Goal: Task Accomplishment & Management: Use online tool/utility

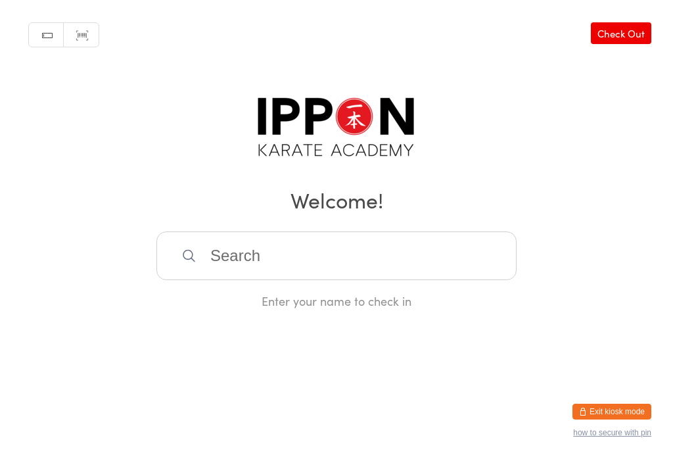
click at [502, 256] on input "search" at bounding box center [337, 255] width 360 height 49
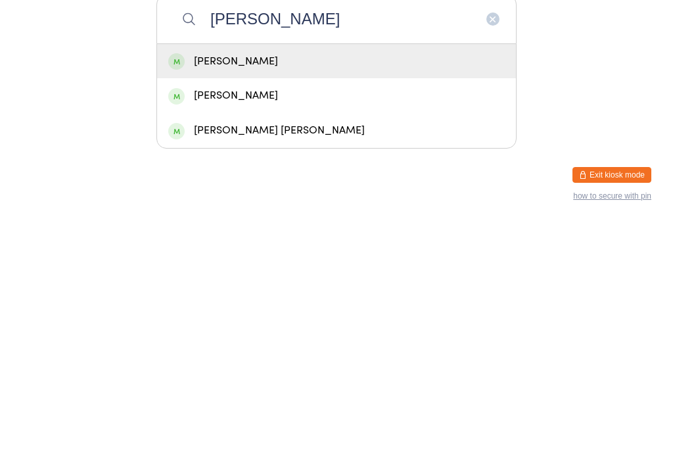
type input "[PERSON_NAME]"
click at [468, 289] on div "[PERSON_NAME]" at bounding box center [336, 298] width 337 height 18
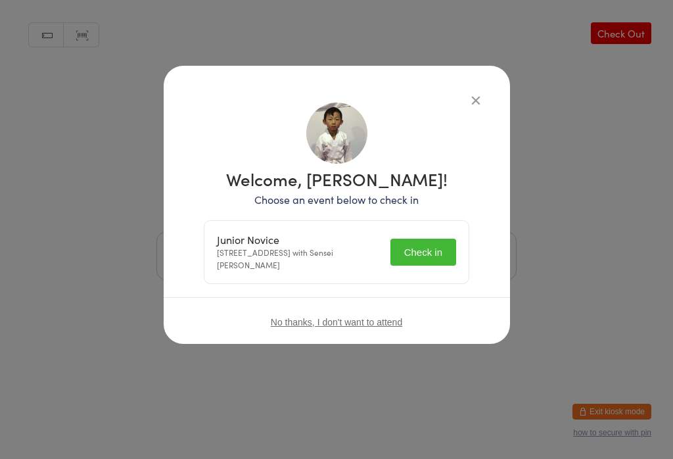
click at [452, 244] on button "Check in" at bounding box center [424, 252] width 66 height 27
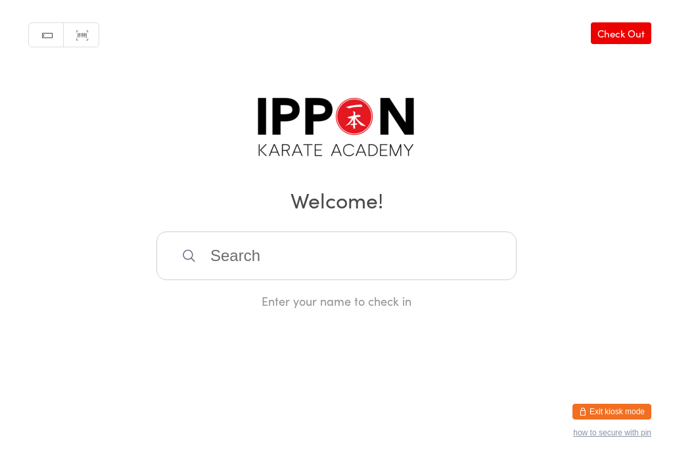
click at [406, 275] on input "search" at bounding box center [337, 255] width 360 height 49
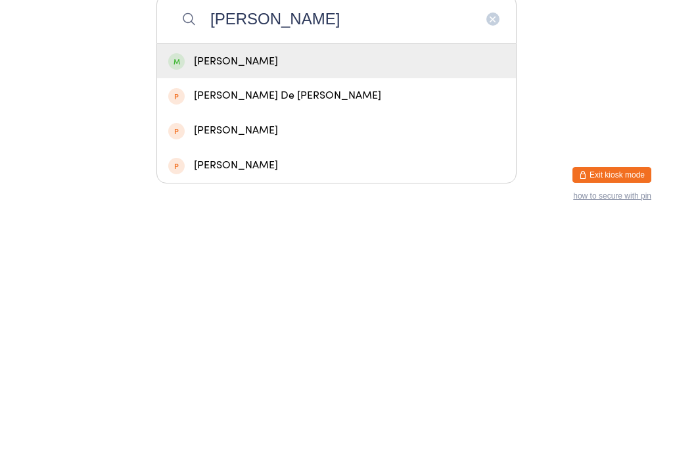
type input "[PERSON_NAME]"
click at [238, 289] on div "[PERSON_NAME]" at bounding box center [336, 298] width 337 height 18
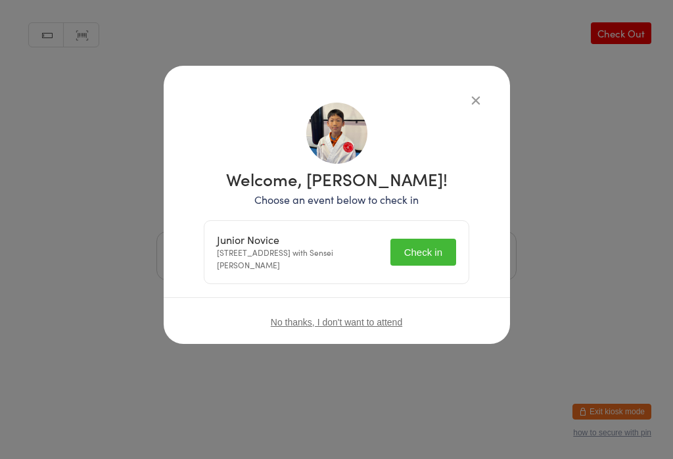
click at [447, 250] on button "Check in" at bounding box center [424, 252] width 66 height 27
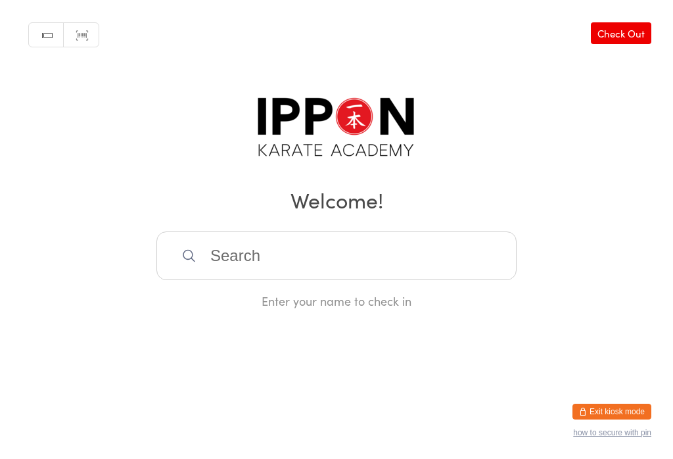
click at [274, 245] on input "search" at bounding box center [337, 255] width 360 height 49
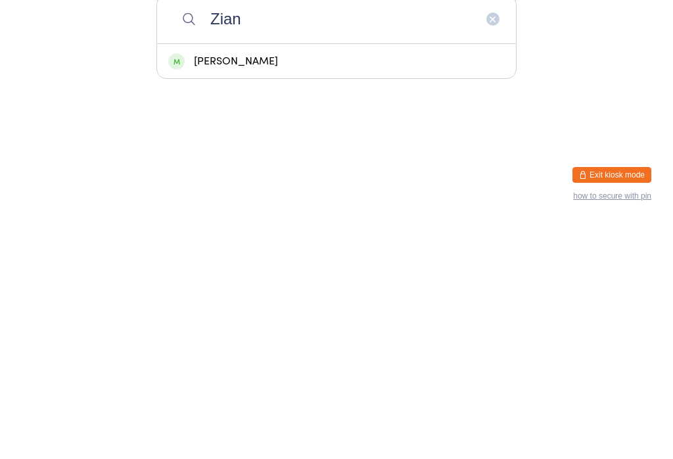
type input "Zian"
click at [247, 289] on div "[PERSON_NAME]" at bounding box center [336, 298] width 337 height 18
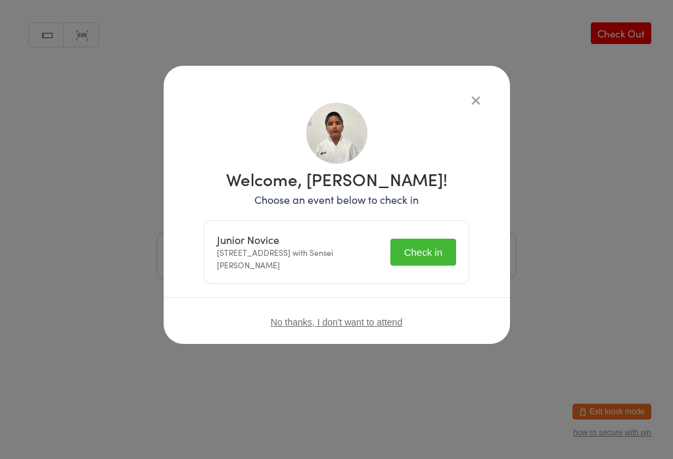
click at [415, 250] on button "Check in" at bounding box center [424, 252] width 66 height 27
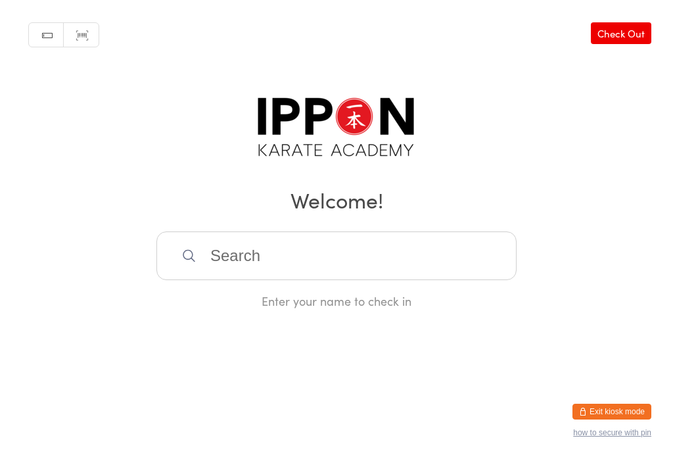
click at [481, 253] on input "search" at bounding box center [337, 255] width 360 height 49
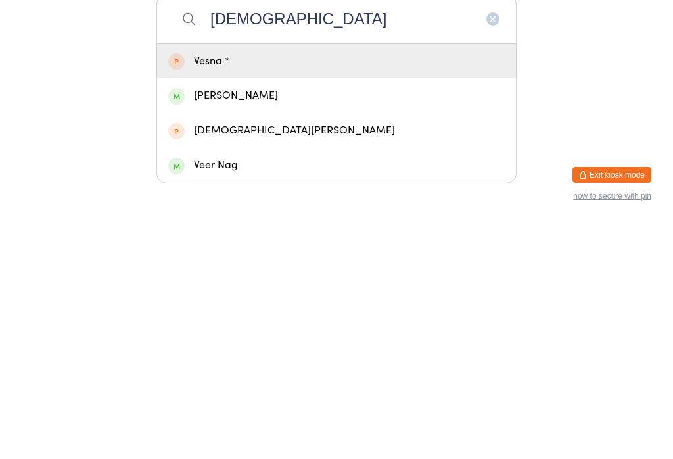
type input "[DEMOGRAPHIC_DATA]"
click at [369, 324] on div "[PERSON_NAME]" at bounding box center [336, 333] width 337 height 18
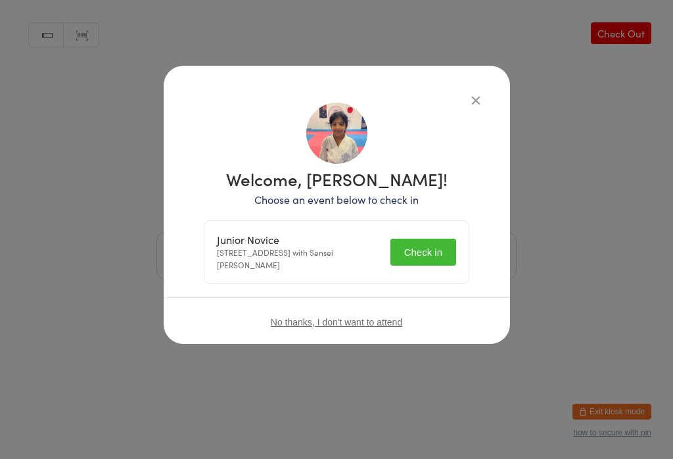
click at [453, 252] on button "Check in" at bounding box center [424, 252] width 66 height 27
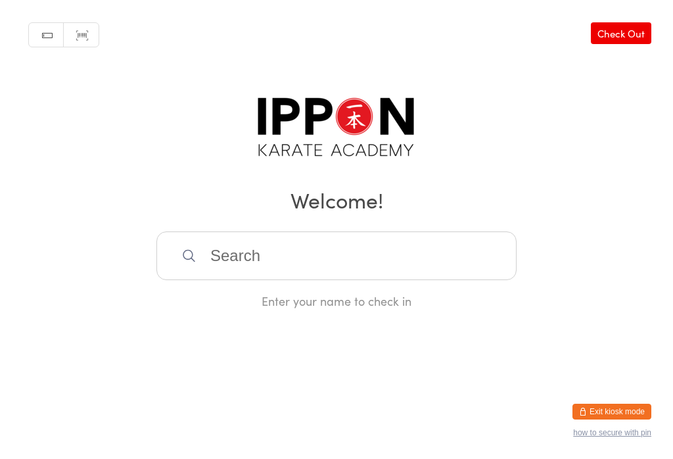
click at [354, 268] on input "search" at bounding box center [337, 255] width 360 height 49
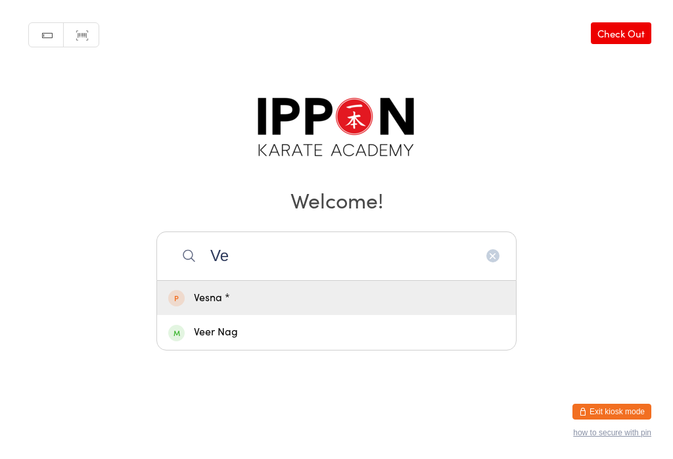
click at [502, 256] on input "Ve" at bounding box center [337, 255] width 360 height 49
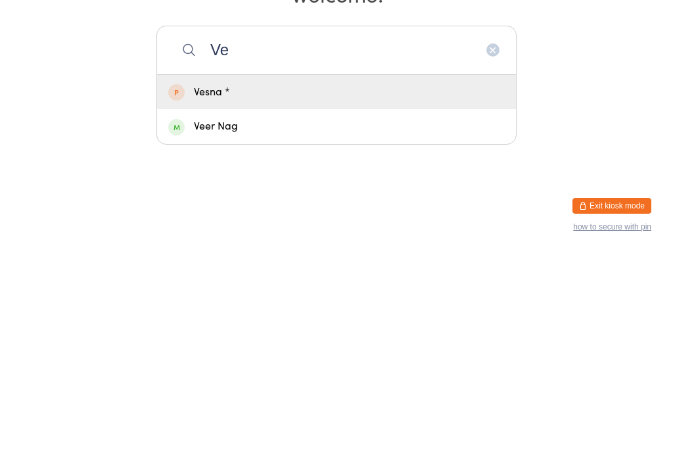
click at [487, 231] on input "Ve" at bounding box center [337, 255] width 360 height 49
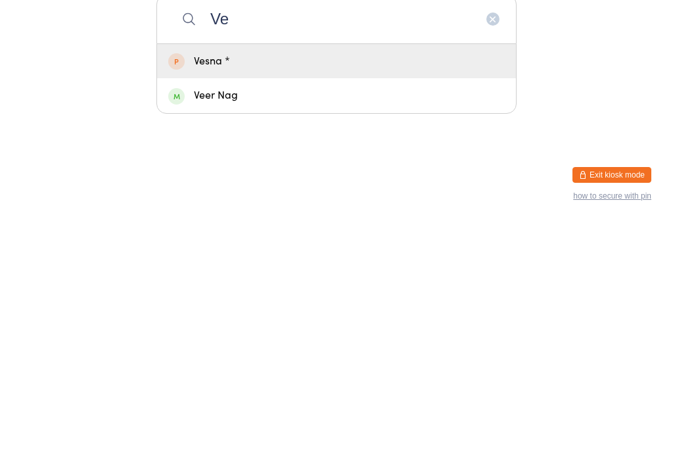
type input "V"
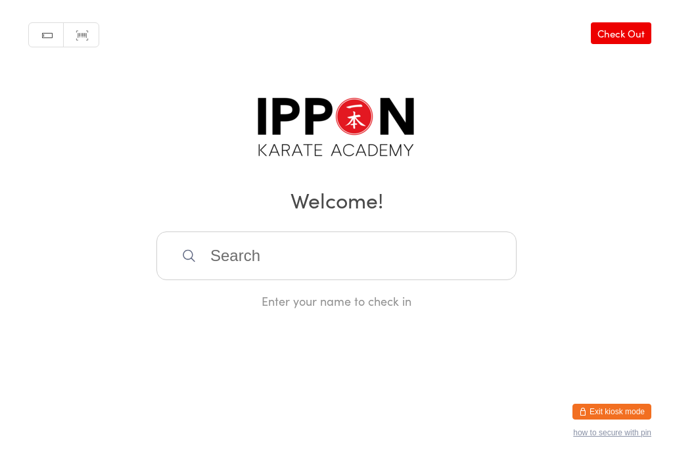
click at [481, 250] on input "search" at bounding box center [337, 255] width 360 height 49
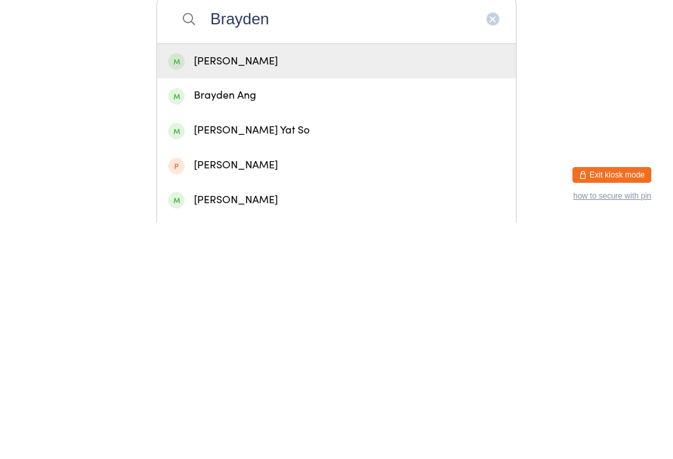
type input "Brayden"
click at [468, 289] on div "[PERSON_NAME]" at bounding box center [336, 298] width 337 height 18
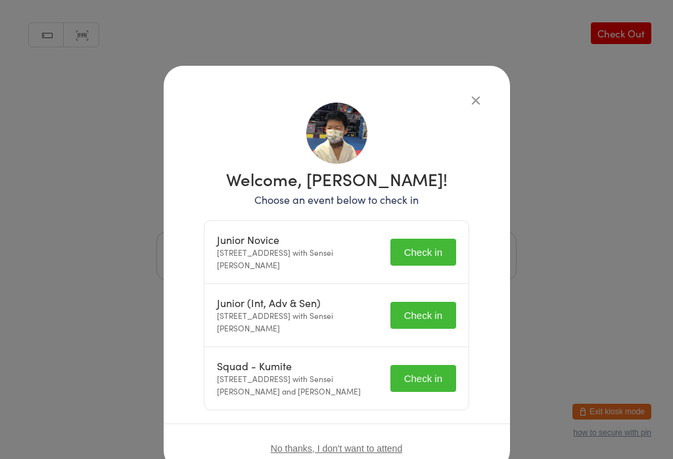
click at [431, 326] on button "Check in" at bounding box center [424, 315] width 66 height 27
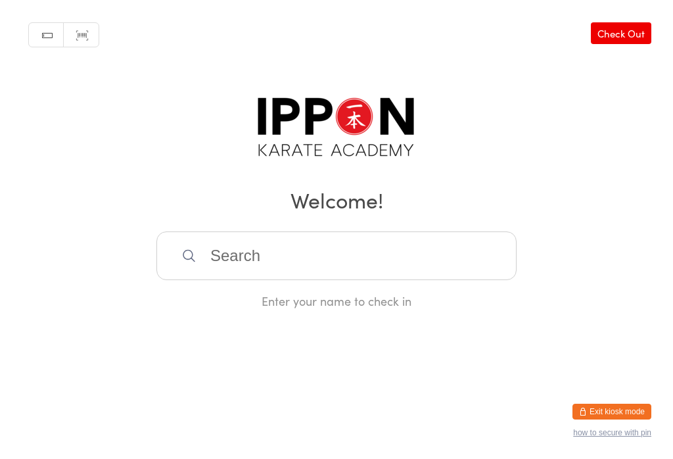
click at [299, 259] on input "search" at bounding box center [337, 255] width 360 height 49
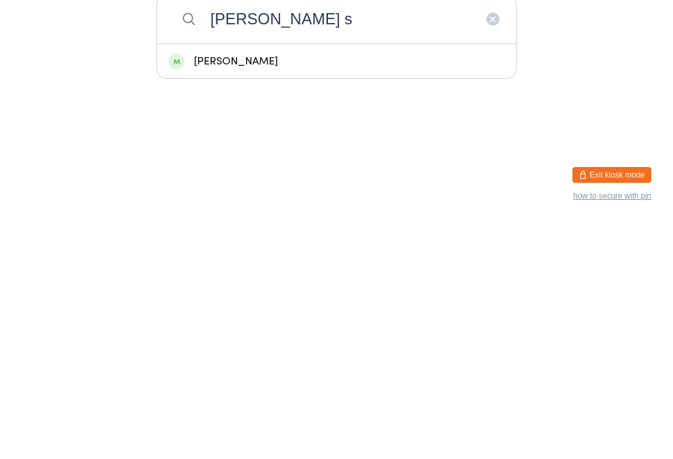
type input "[PERSON_NAME] s"
click at [329, 289] on div "[PERSON_NAME]" at bounding box center [336, 298] width 337 height 18
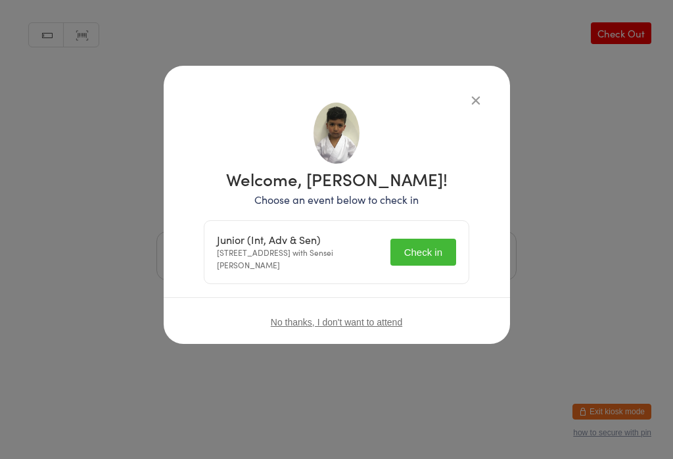
click at [428, 245] on button "Check in" at bounding box center [424, 252] width 66 height 27
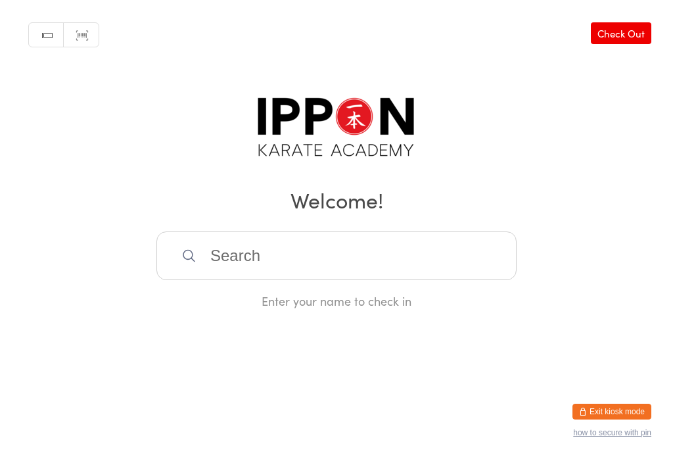
click at [405, 250] on input "search" at bounding box center [337, 255] width 360 height 49
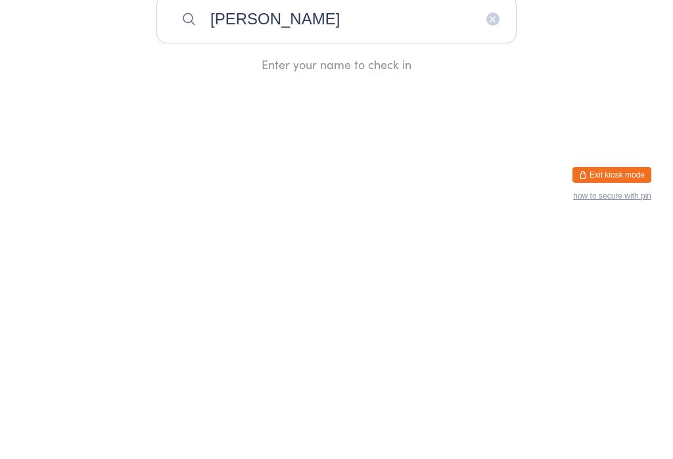
type input "[PERSON_NAME]"
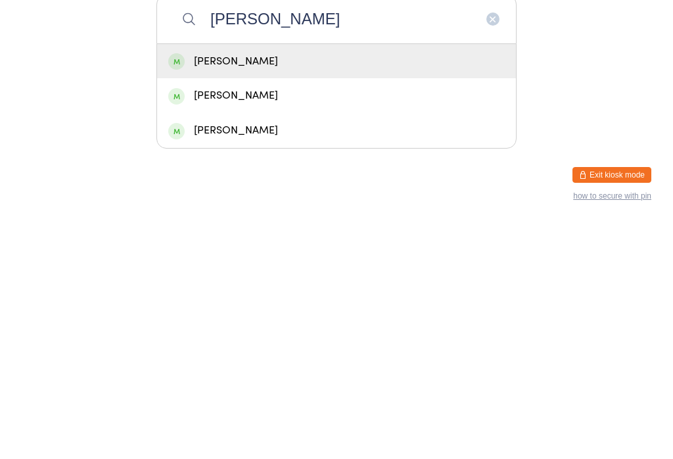
click at [214, 289] on div "[PERSON_NAME]" at bounding box center [336, 298] width 337 height 18
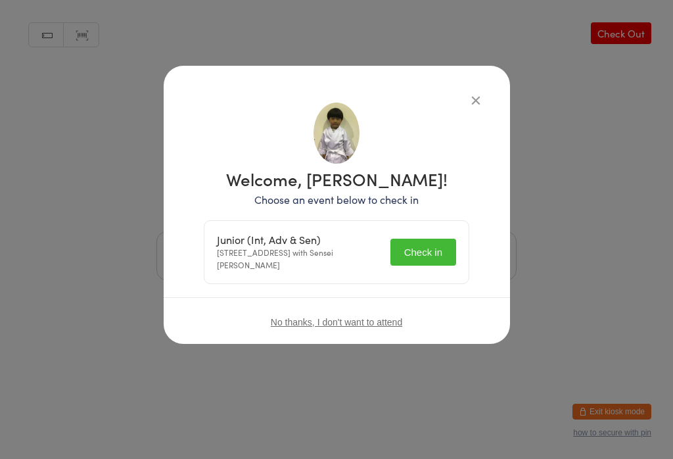
click at [411, 277] on div "Junior (Int, Adv & Sen) [STREET_ADDRESS] with Sensei [PERSON_NAME] Check in" at bounding box center [337, 252] width 264 height 62
click at [410, 243] on button "Check in" at bounding box center [424, 252] width 66 height 27
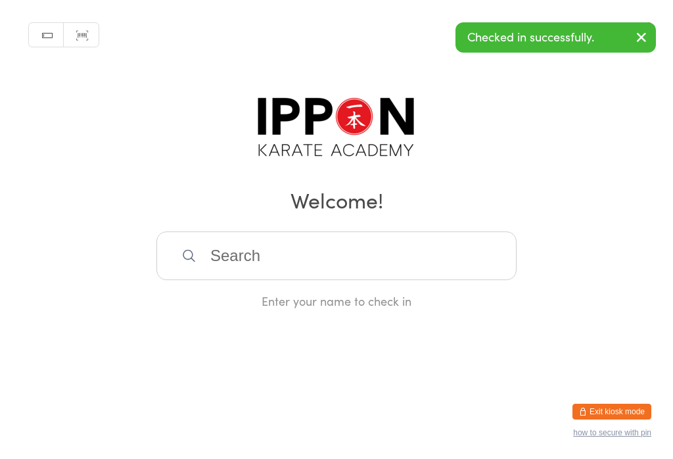
click at [482, 93] on div "Manual search Scanner input Check Out Welcome! Enter your name to check in" at bounding box center [336, 154] width 673 height 309
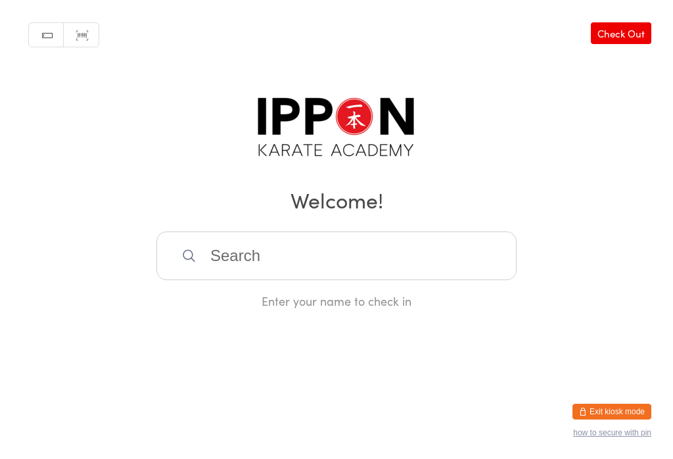
click at [426, 252] on input "search" at bounding box center [337, 255] width 360 height 49
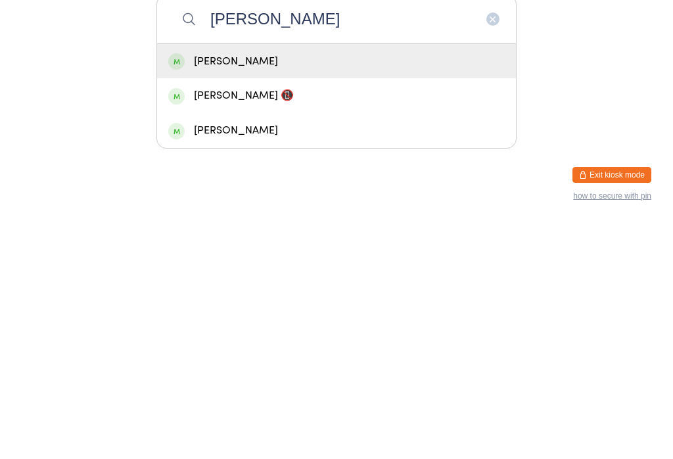
type input "[PERSON_NAME]"
click at [471, 289] on div "[PERSON_NAME]" at bounding box center [336, 298] width 337 height 18
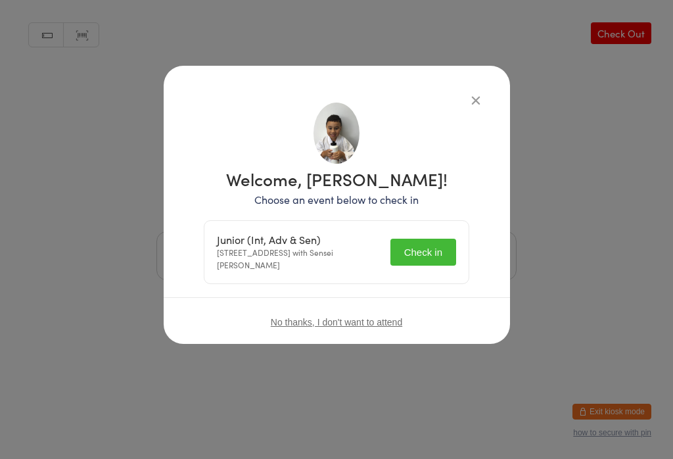
click at [454, 239] on button "Check in" at bounding box center [424, 252] width 66 height 27
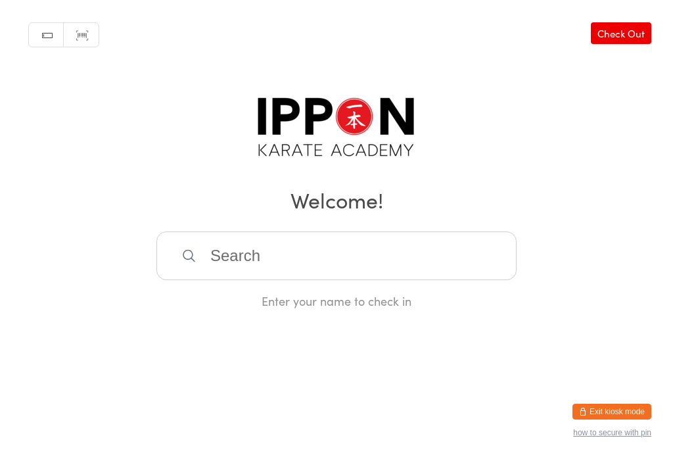
click at [402, 274] on input "search" at bounding box center [337, 255] width 360 height 49
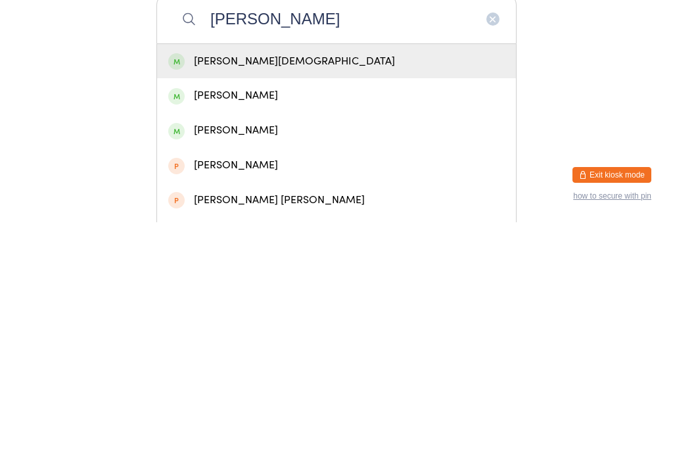
type input "[PERSON_NAME]"
click at [282, 289] on div "[PERSON_NAME][DEMOGRAPHIC_DATA]" at bounding box center [336, 298] width 337 height 18
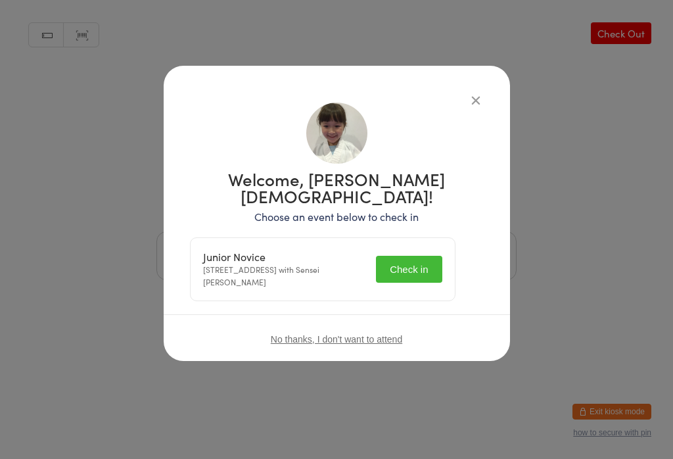
click at [419, 256] on button "Check in" at bounding box center [409, 269] width 66 height 27
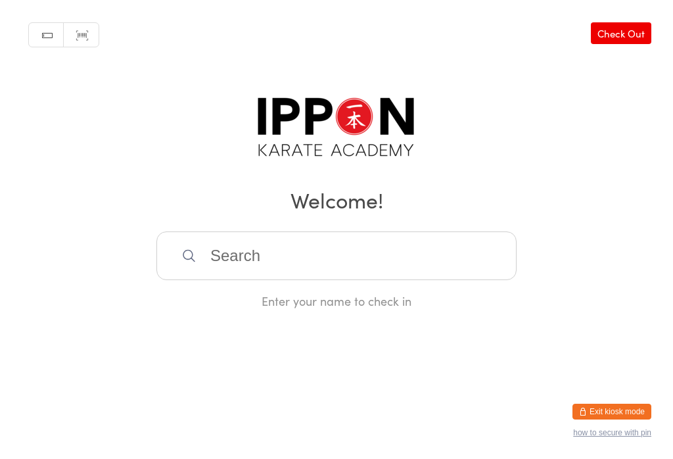
click at [419, 275] on input "search" at bounding box center [337, 255] width 360 height 49
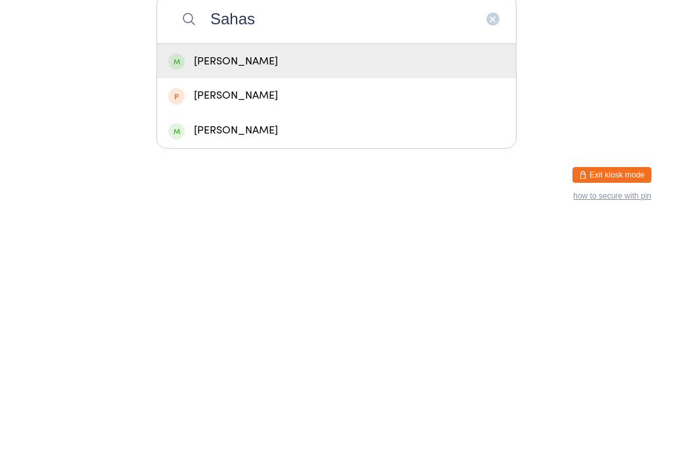
type input "Sahas"
click at [456, 289] on div "[PERSON_NAME]" at bounding box center [336, 298] width 337 height 18
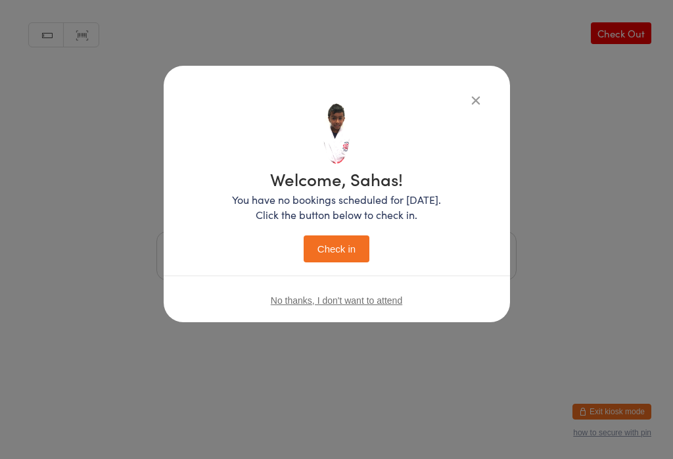
click at [487, 94] on div "Welcome, Sahas! You have no bookings scheduled for [DATE]. Click the button bel…" at bounding box center [337, 194] width 347 height 256
click at [331, 249] on button "Check in" at bounding box center [337, 248] width 66 height 27
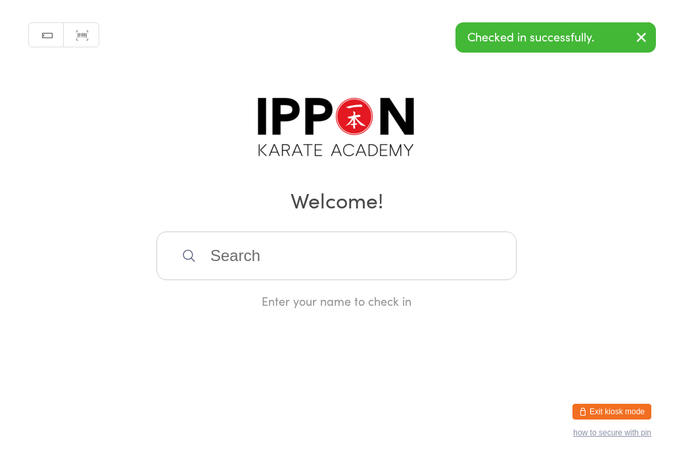
click at [254, 268] on input "search" at bounding box center [337, 255] width 360 height 49
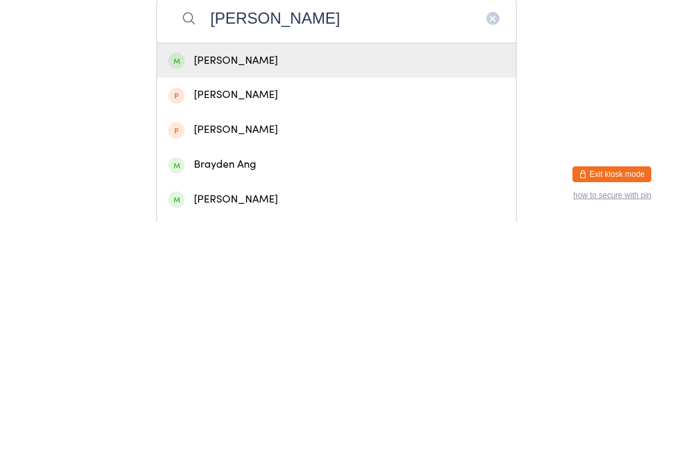
type input "[PERSON_NAME]"
click at [329, 289] on div "[PERSON_NAME]" at bounding box center [336, 298] width 337 height 18
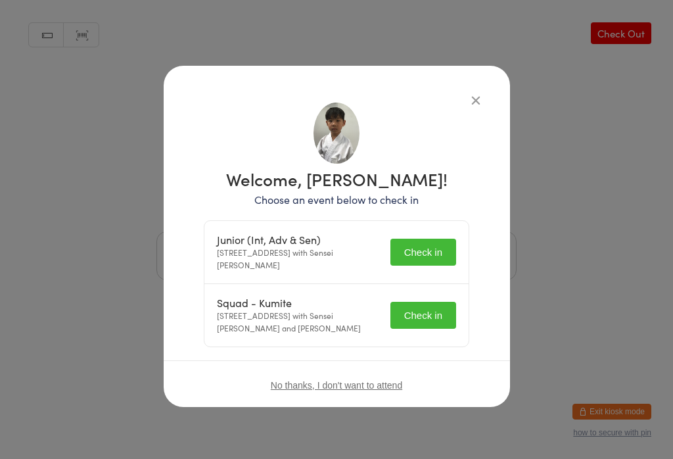
click at [423, 249] on button "Check in" at bounding box center [424, 252] width 66 height 27
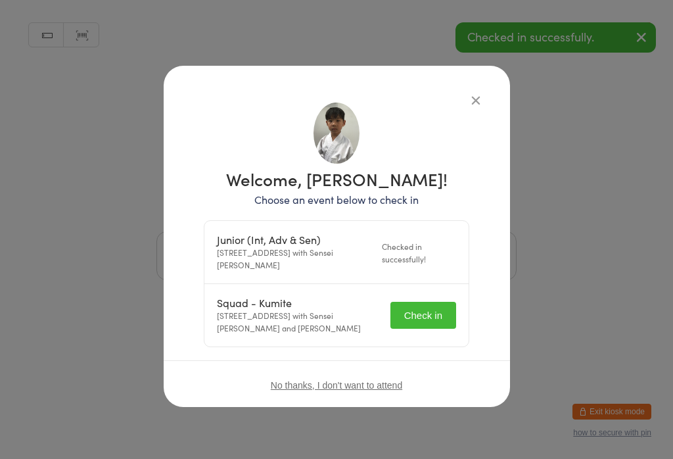
click at [441, 320] on button "Check in" at bounding box center [424, 315] width 66 height 27
click at [444, 309] on div "Checked in successfully!" at bounding box center [427, 315] width 57 height 25
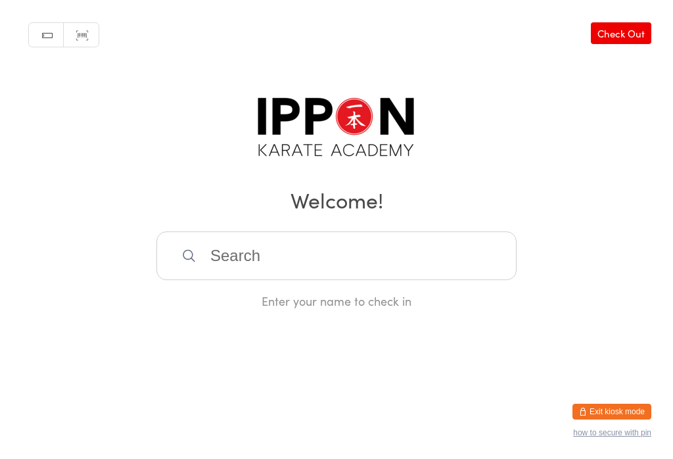
click at [389, 238] on input "search" at bounding box center [337, 255] width 360 height 49
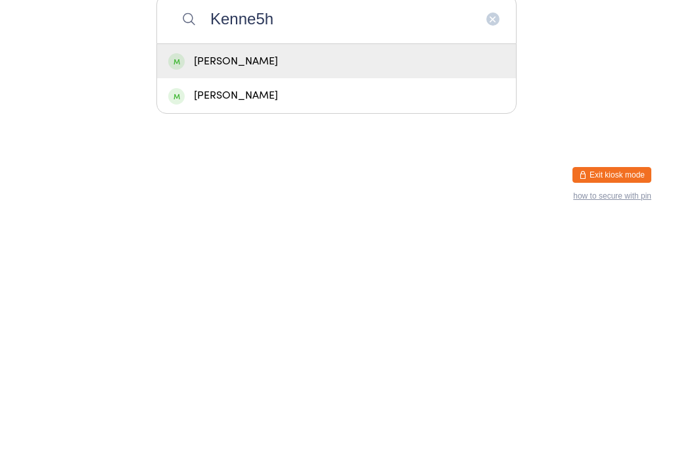
type input "Kenne5h"
click at [349, 289] on div "[PERSON_NAME]" at bounding box center [336, 298] width 337 height 18
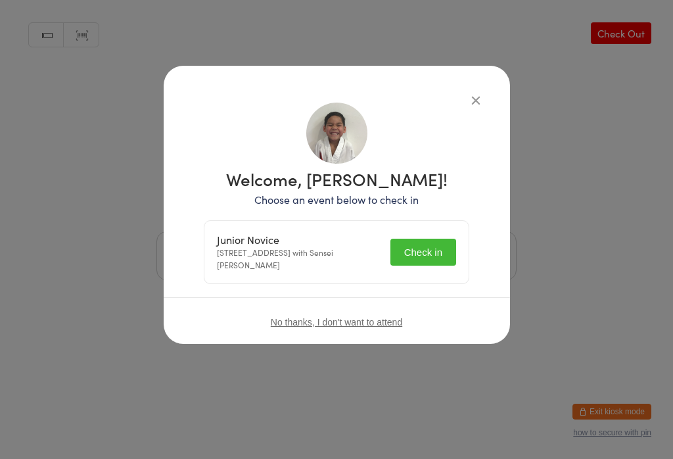
click at [423, 262] on button "Check in" at bounding box center [424, 252] width 66 height 27
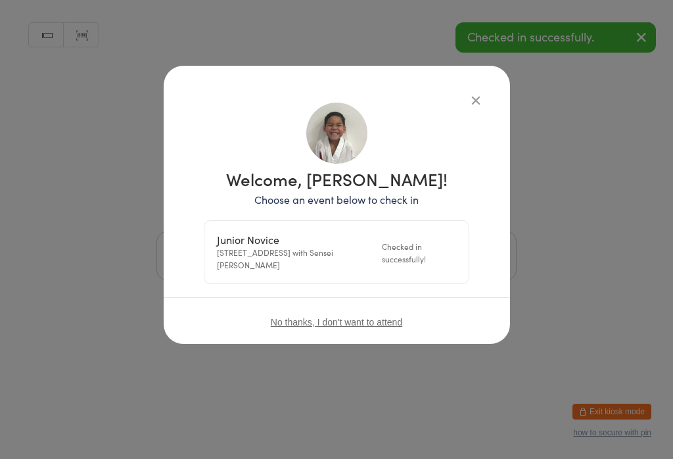
click at [424, 248] on div "Checked in successfully!" at bounding box center [419, 252] width 74 height 25
click at [475, 89] on div "Manual search Scanner input Check Out Welcome! Enter your name to check in" at bounding box center [336, 154] width 673 height 309
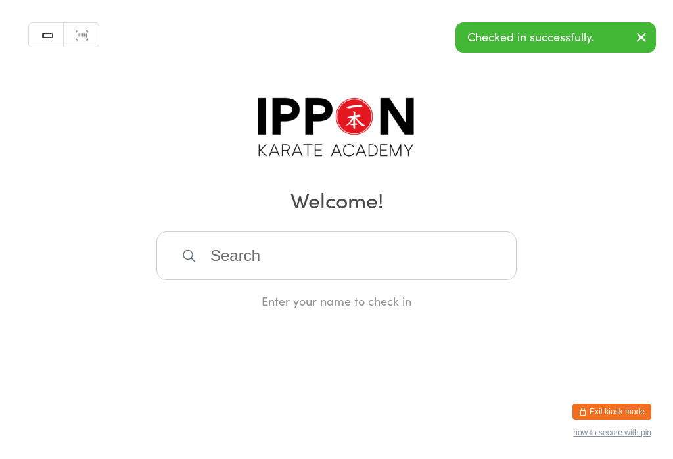
click at [467, 258] on input "search" at bounding box center [337, 255] width 360 height 49
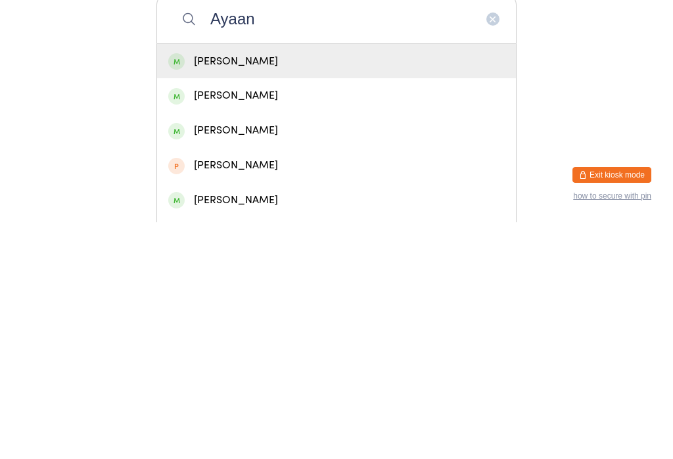
type input "Ayaan"
click at [409, 289] on div "[PERSON_NAME]" at bounding box center [336, 298] width 337 height 18
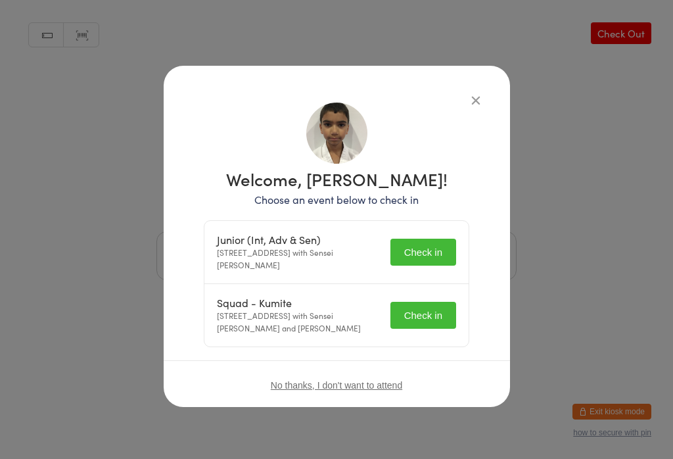
click at [419, 254] on button "Check in" at bounding box center [424, 252] width 66 height 27
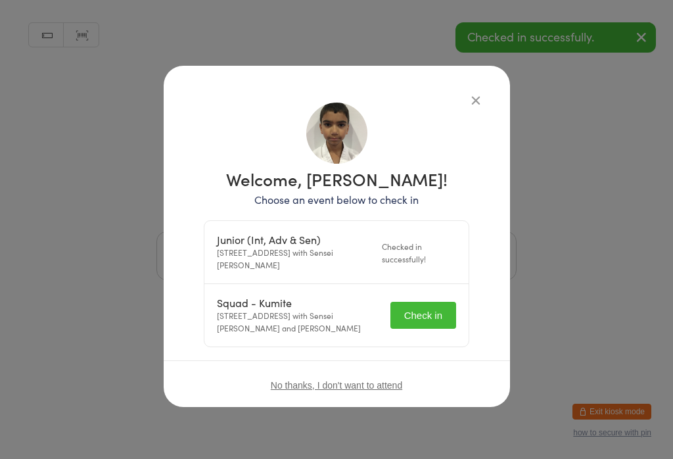
click at [435, 313] on button "Check in" at bounding box center [424, 315] width 66 height 27
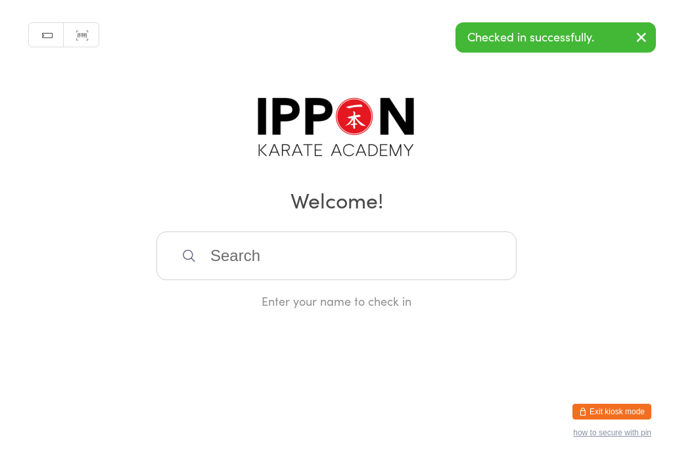
click at [296, 280] on input "search" at bounding box center [337, 255] width 360 height 49
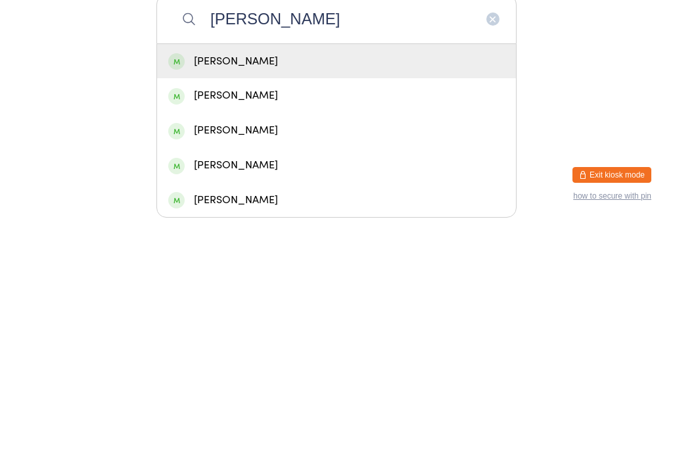
type input "[PERSON_NAME]"
click at [220, 289] on div "[PERSON_NAME]" at bounding box center [336, 298] width 337 height 18
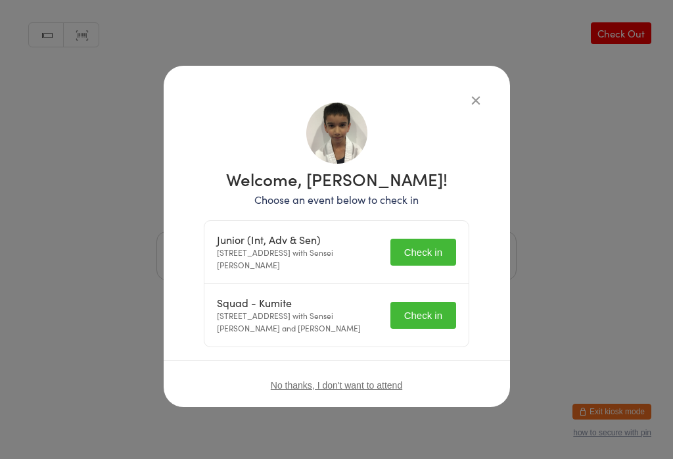
click at [422, 251] on button "Check in" at bounding box center [424, 252] width 66 height 27
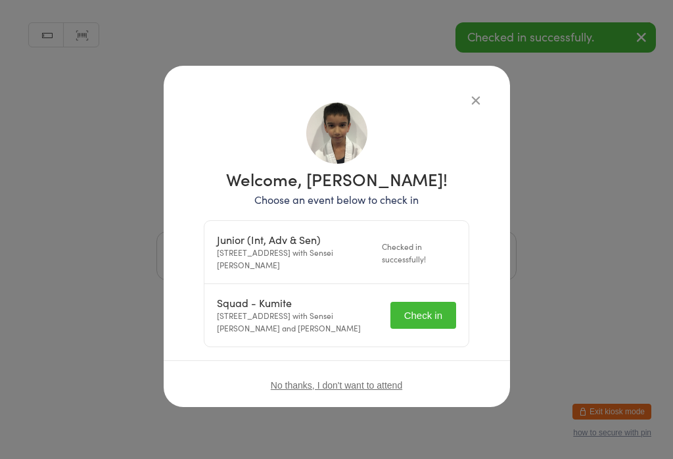
click at [412, 317] on button "Check in" at bounding box center [424, 315] width 66 height 27
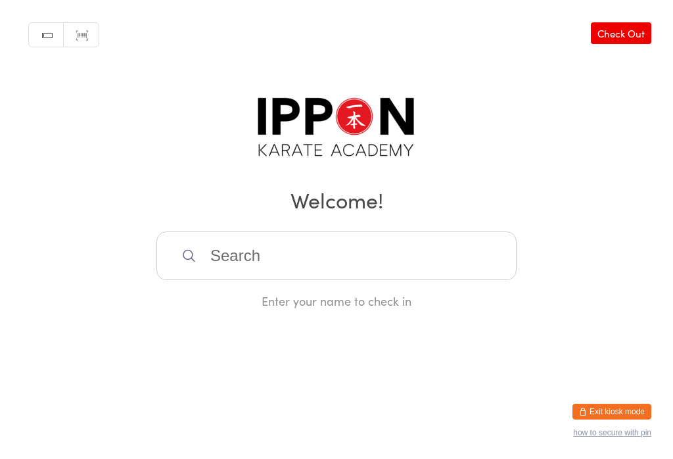
click at [508, 241] on input "search" at bounding box center [337, 255] width 360 height 49
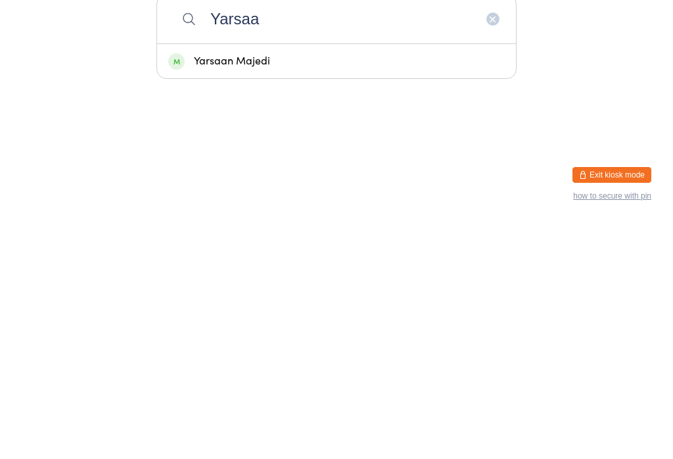
type input "Yarsaa"
click at [406, 289] on div "Yarsaan Majedi" at bounding box center [336, 298] width 337 height 18
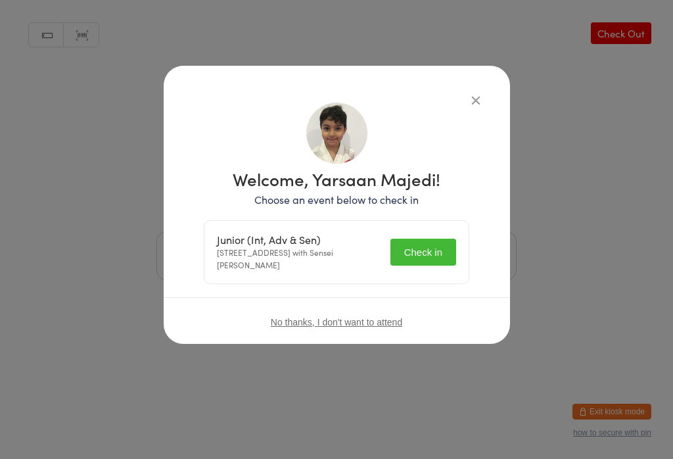
click at [431, 251] on button "Check in" at bounding box center [424, 252] width 66 height 27
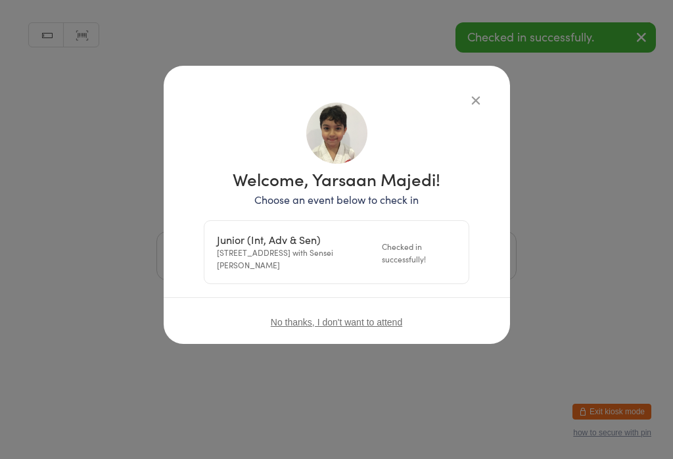
click at [469, 99] on div "Manual search Scanner input Check Out Welcome! Enter your name to check in" at bounding box center [336, 154] width 673 height 309
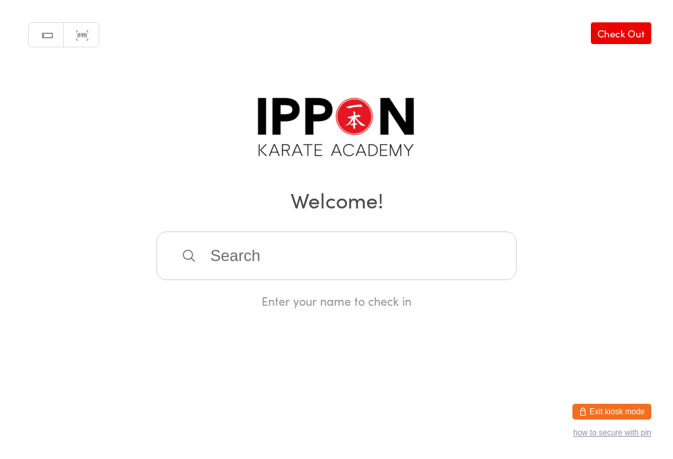
click at [342, 269] on input "search" at bounding box center [337, 255] width 360 height 49
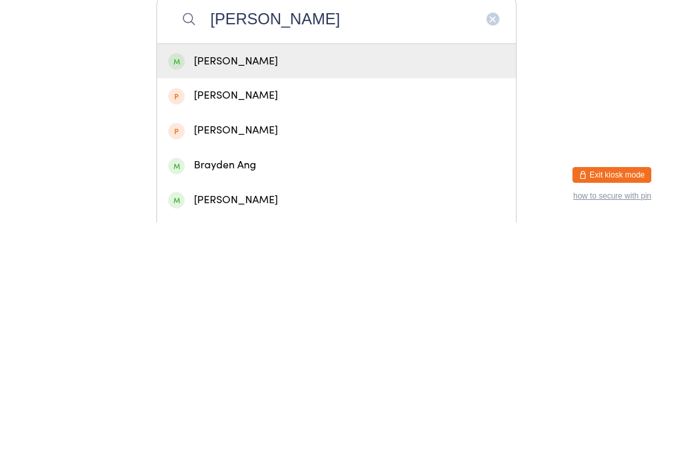
type input "[PERSON_NAME]"
click at [360, 289] on div "[PERSON_NAME]" at bounding box center [336, 298] width 337 height 18
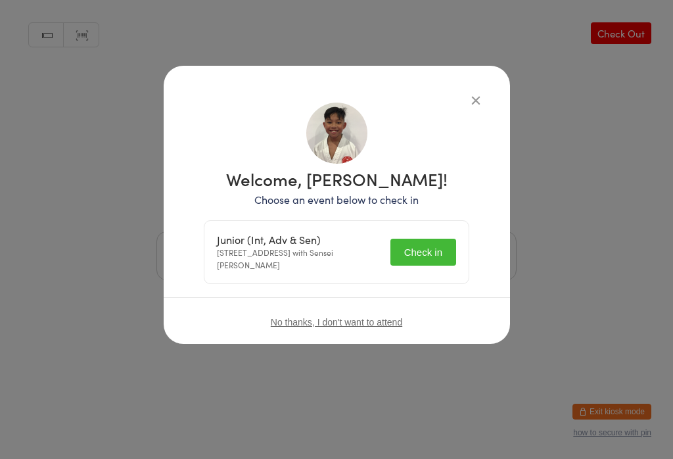
click at [453, 252] on button "Check in" at bounding box center [424, 252] width 66 height 27
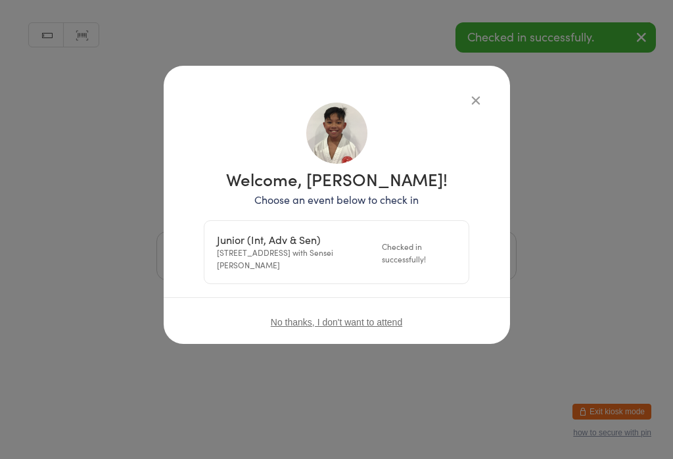
click at [475, 96] on icon "button" at bounding box center [476, 100] width 14 height 14
